Goal: Transaction & Acquisition: Book appointment/travel/reservation

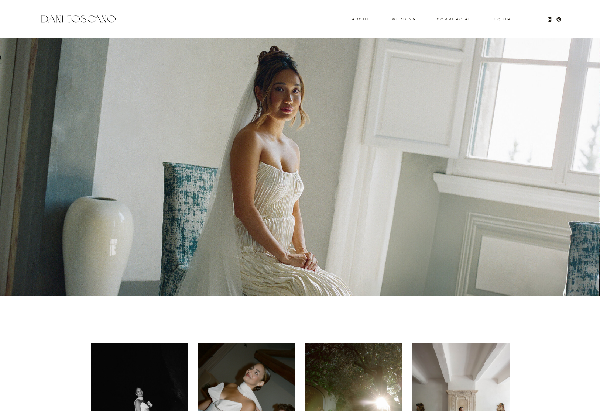
click at [335, 373] on div at bounding box center [353, 407] width 97 height 127
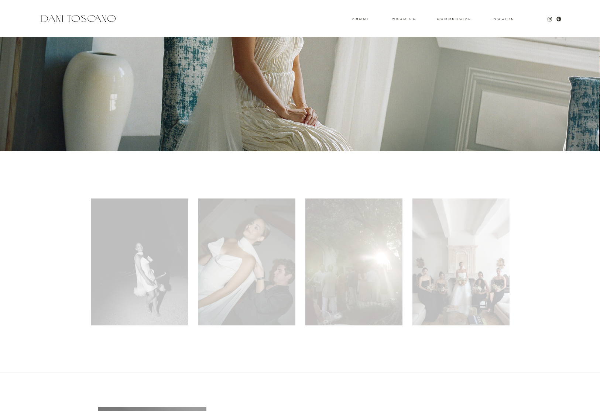
scroll to position [182, 0]
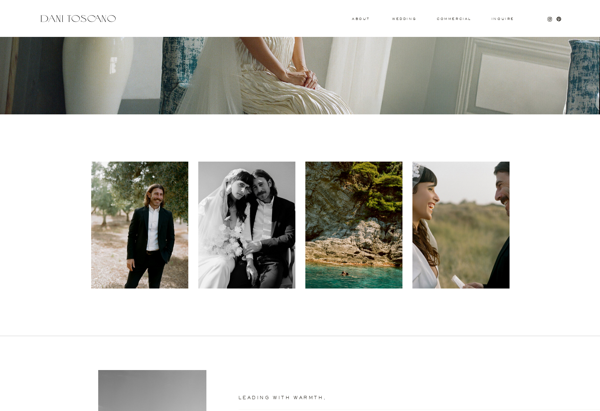
click at [444, 235] on div at bounding box center [461, 225] width 97 height 127
click at [188, 203] on div "Inquire commercial wedding About Leading with warmth, Dani responds to her clie…" at bounding box center [300, 331] width 600 height 1026
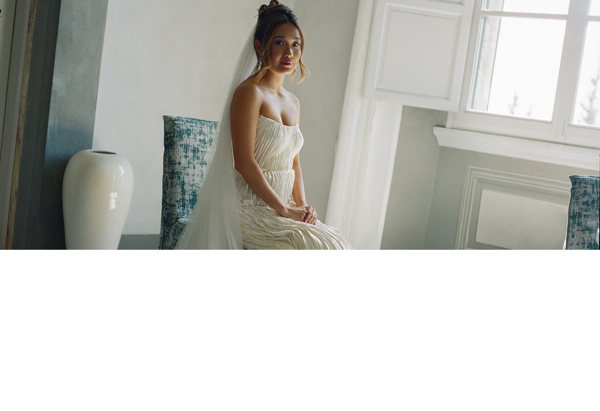
scroll to position [0, 0]
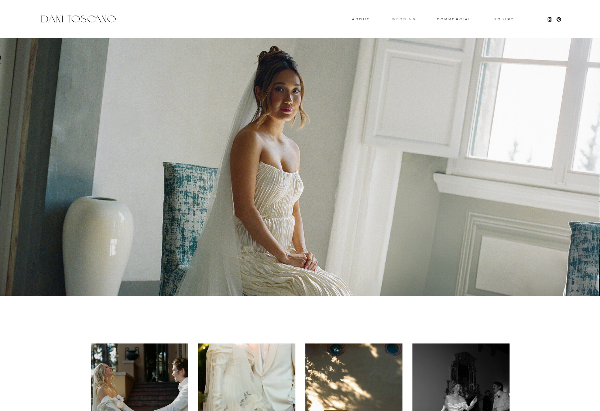
click at [398, 18] on h3 "wedding" at bounding box center [404, 19] width 24 height 3
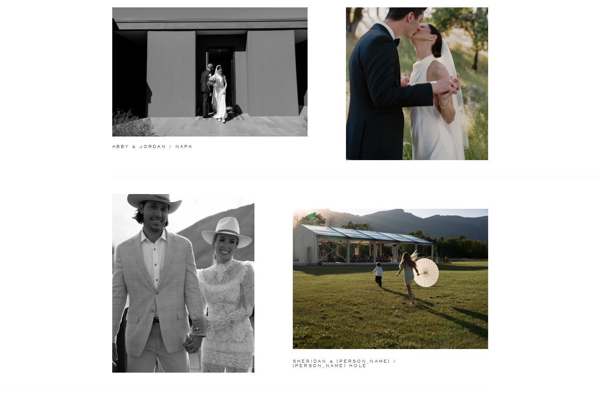
scroll to position [303, 0]
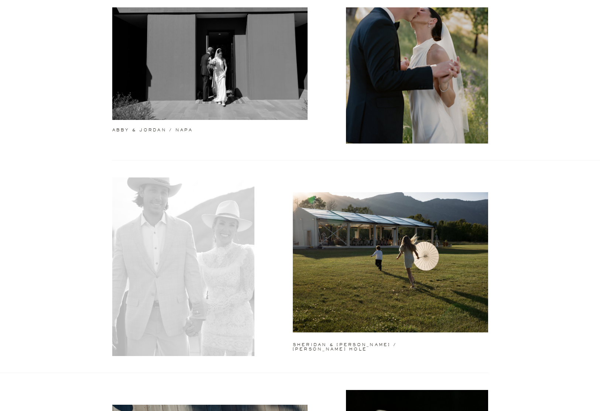
click at [152, 219] on div at bounding box center [183, 267] width 142 height 179
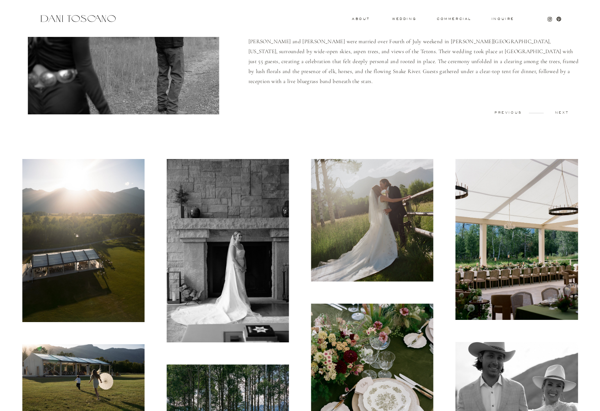
scroll to position [250, 0]
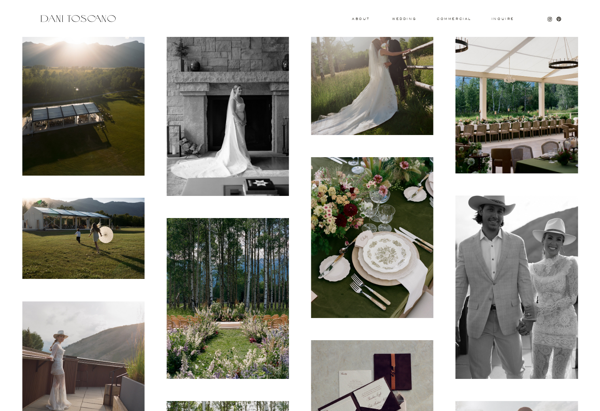
click at [490, 261] on img at bounding box center [517, 288] width 122 height 184
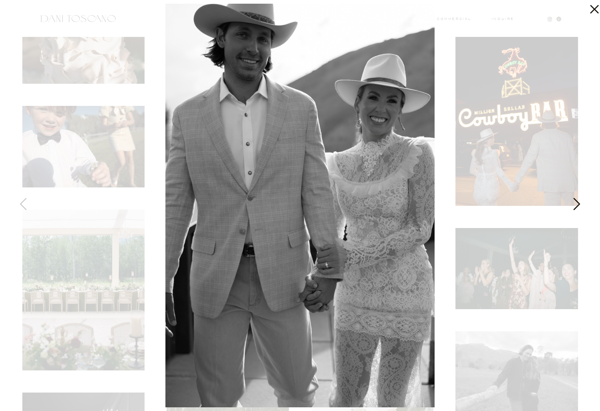
scroll to position [873, 0]
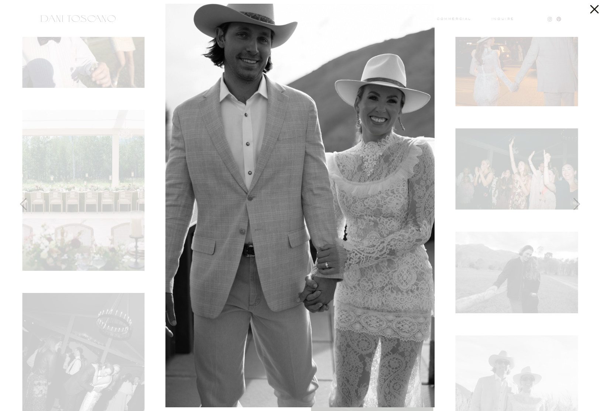
click at [486, 185] on div at bounding box center [300, 205] width 600 height 411
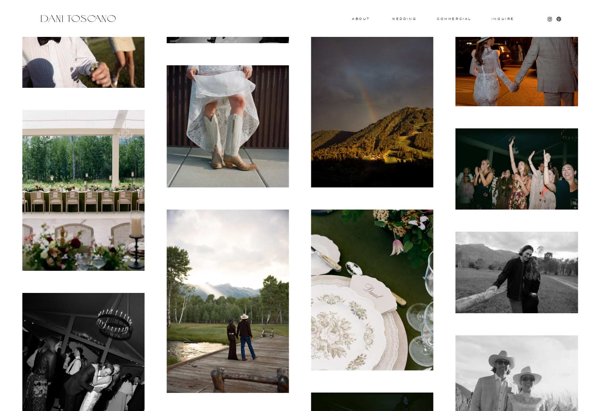
scroll to position [1150, 0]
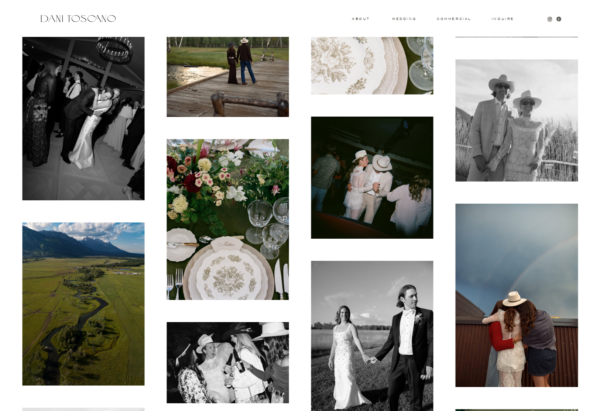
click at [397, 295] on img at bounding box center [372, 353] width 122 height 184
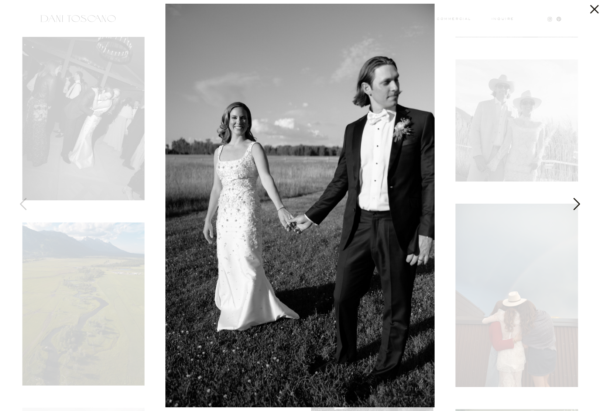
click at [486, 310] on div at bounding box center [300, 205] width 600 height 411
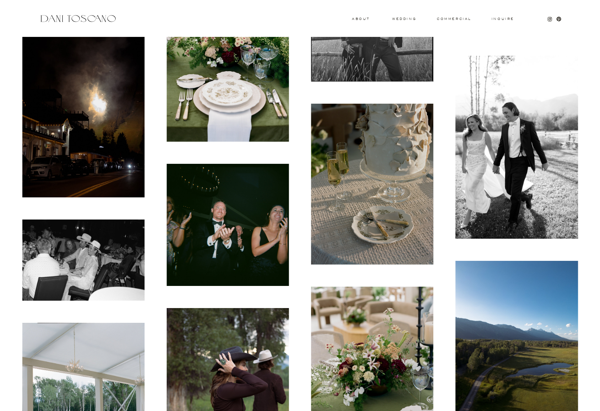
scroll to position [4734, 0]
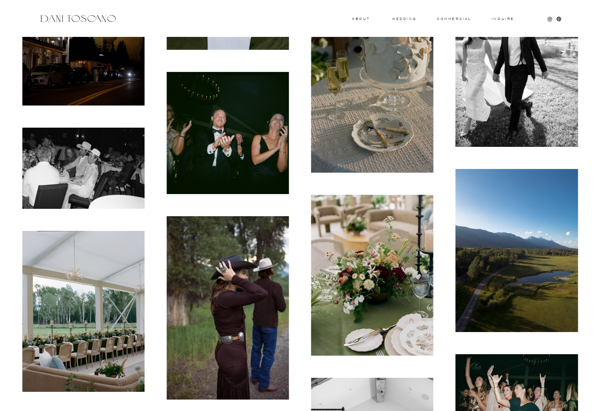
click at [227, 335] on img at bounding box center [228, 308] width 122 height 184
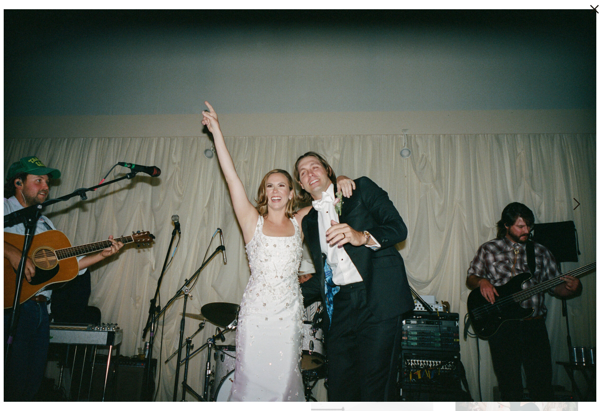
click at [419, 237] on img at bounding box center [300, 205] width 593 height 393
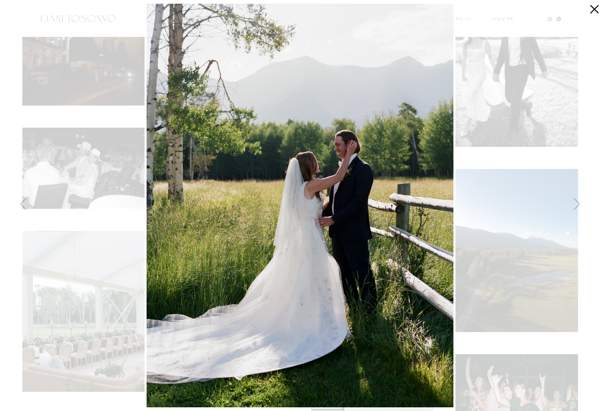
click at [535, 77] on div at bounding box center [300, 205] width 600 height 411
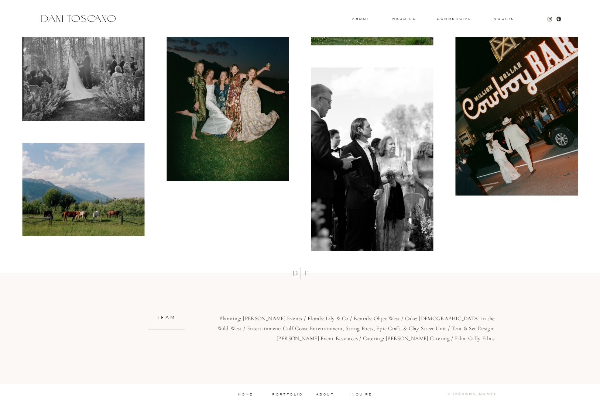
scroll to position [7132, 0]
click at [240, 84] on img at bounding box center [228, 89] width 122 height 185
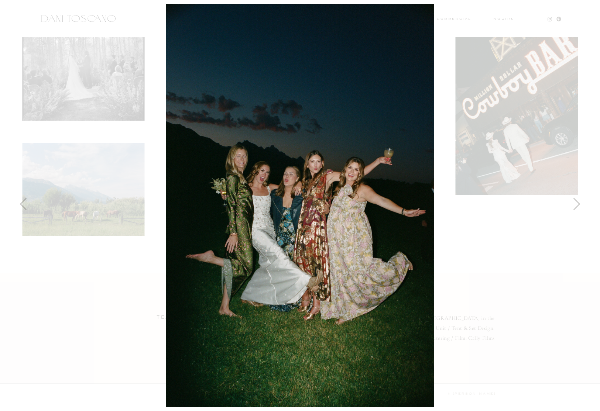
click at [265, 158] on img at bounding box center [300, 206] width 268 height 404
click at [470, 248] on div at bounding box center [300, 205] width 600 height 411
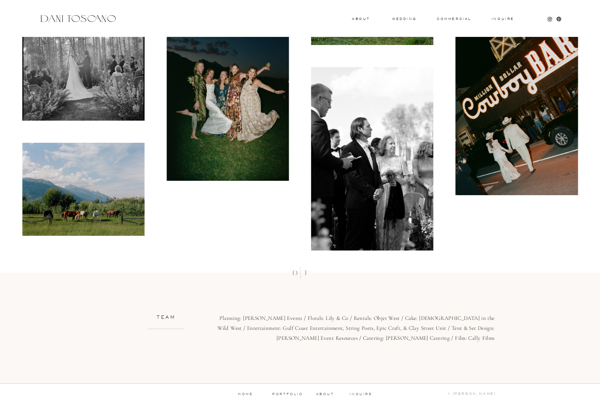
click at [353, 396] on p "inquire" at bounding box center [361, 395] width 24 height 4
